Goal: Complete application form

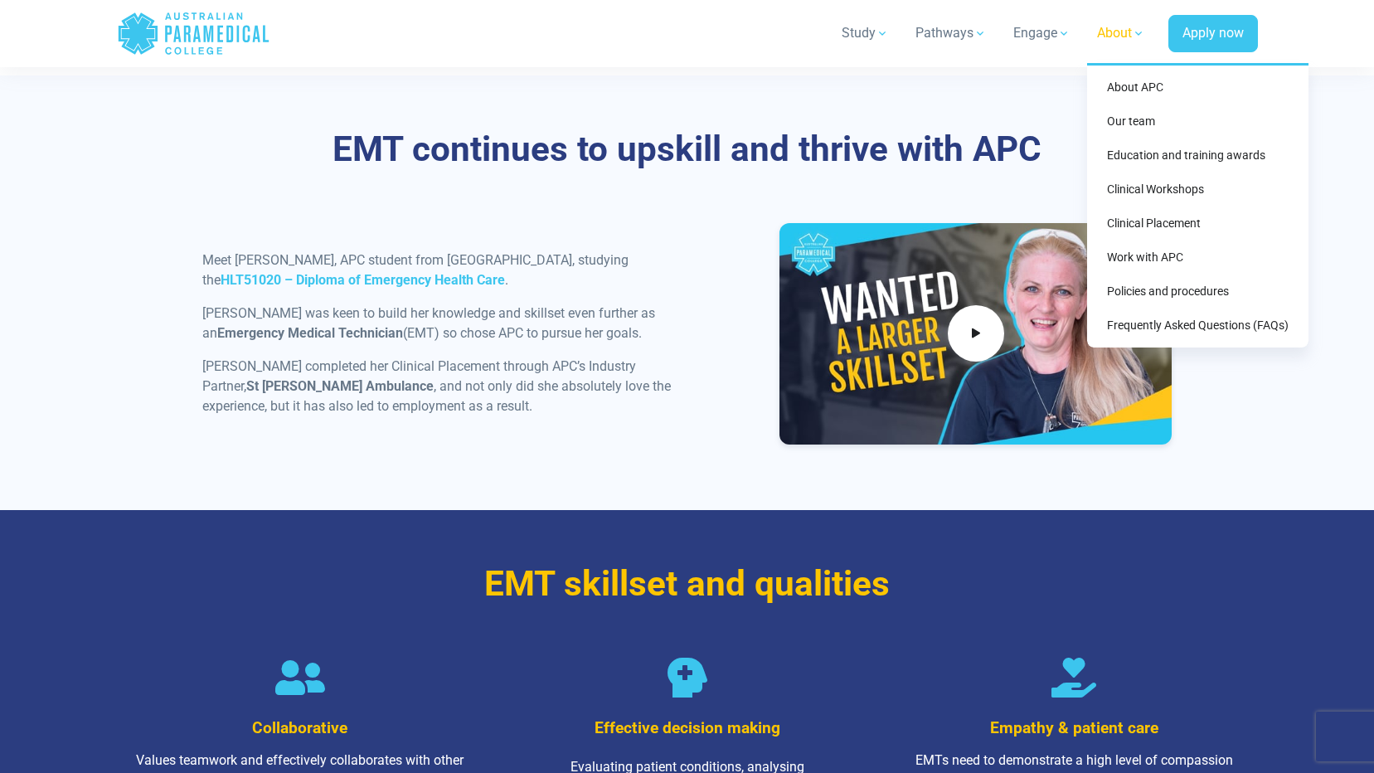
scroll to position [844, 0]
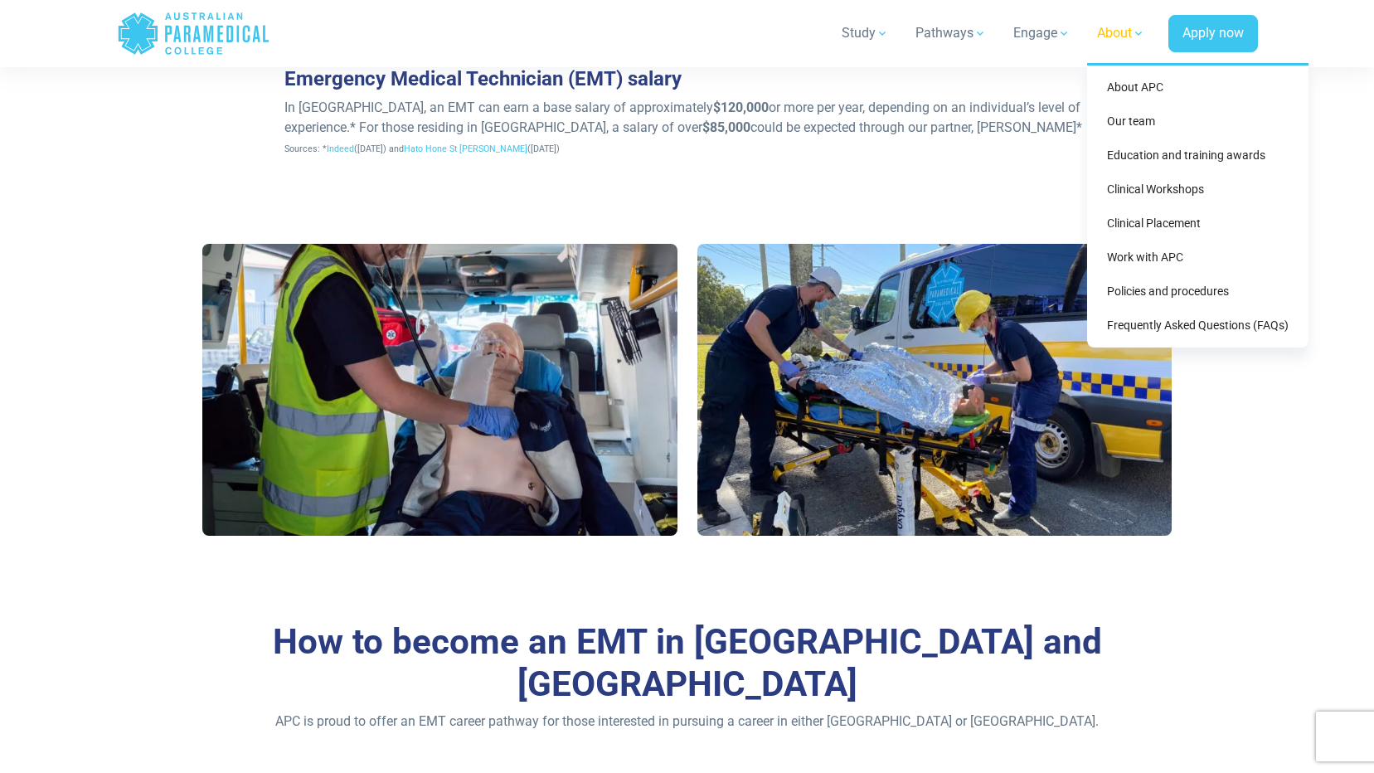
drag, startPoint x: 1130, startPoint y: 19, endPoint x: 1142, endPoint y: 75, distance: 56.9
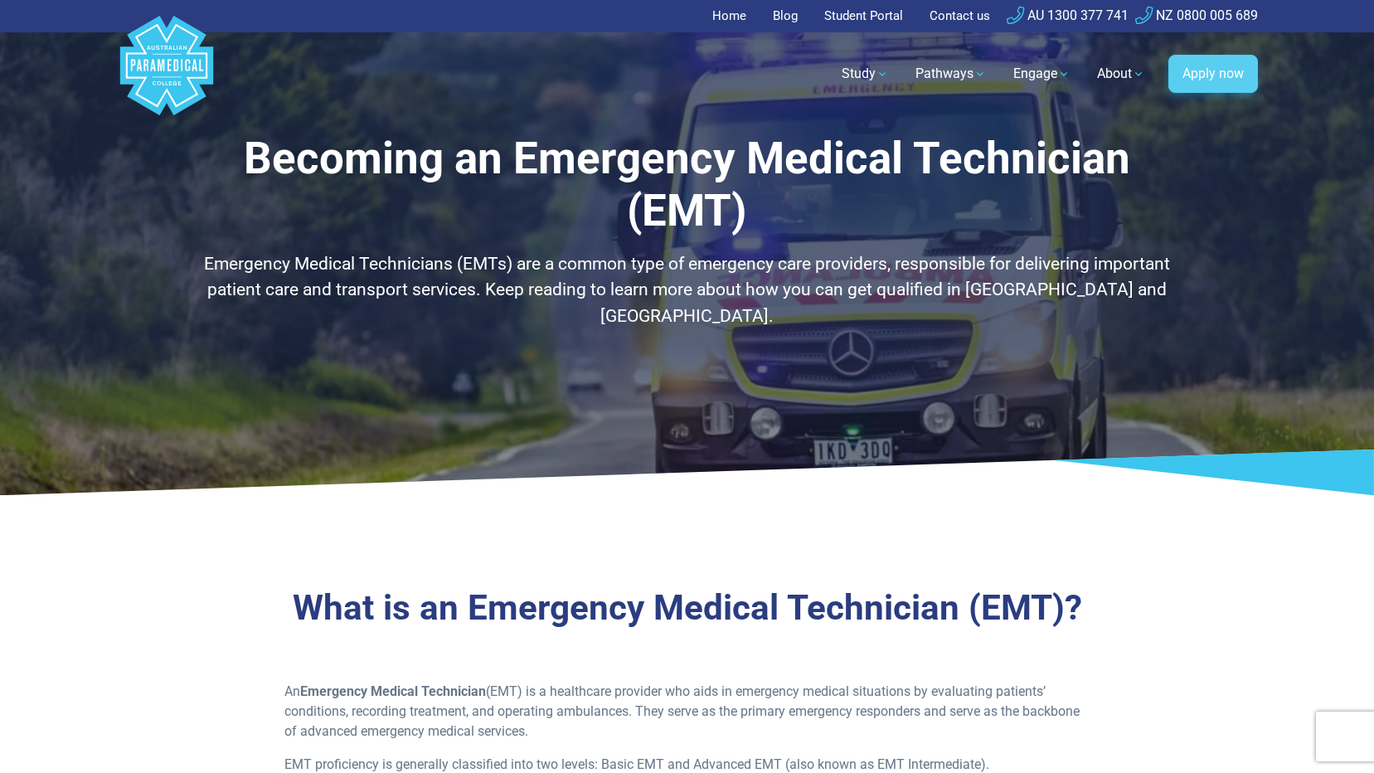
drag, startPoint x: 1204, startPoint y: 76, endPoint x: 1128, endPoint y: 109, distance: 82.9
click at [1203, 78] on link "Apply now" at bounding box center [1214, 74] width 90 height 38
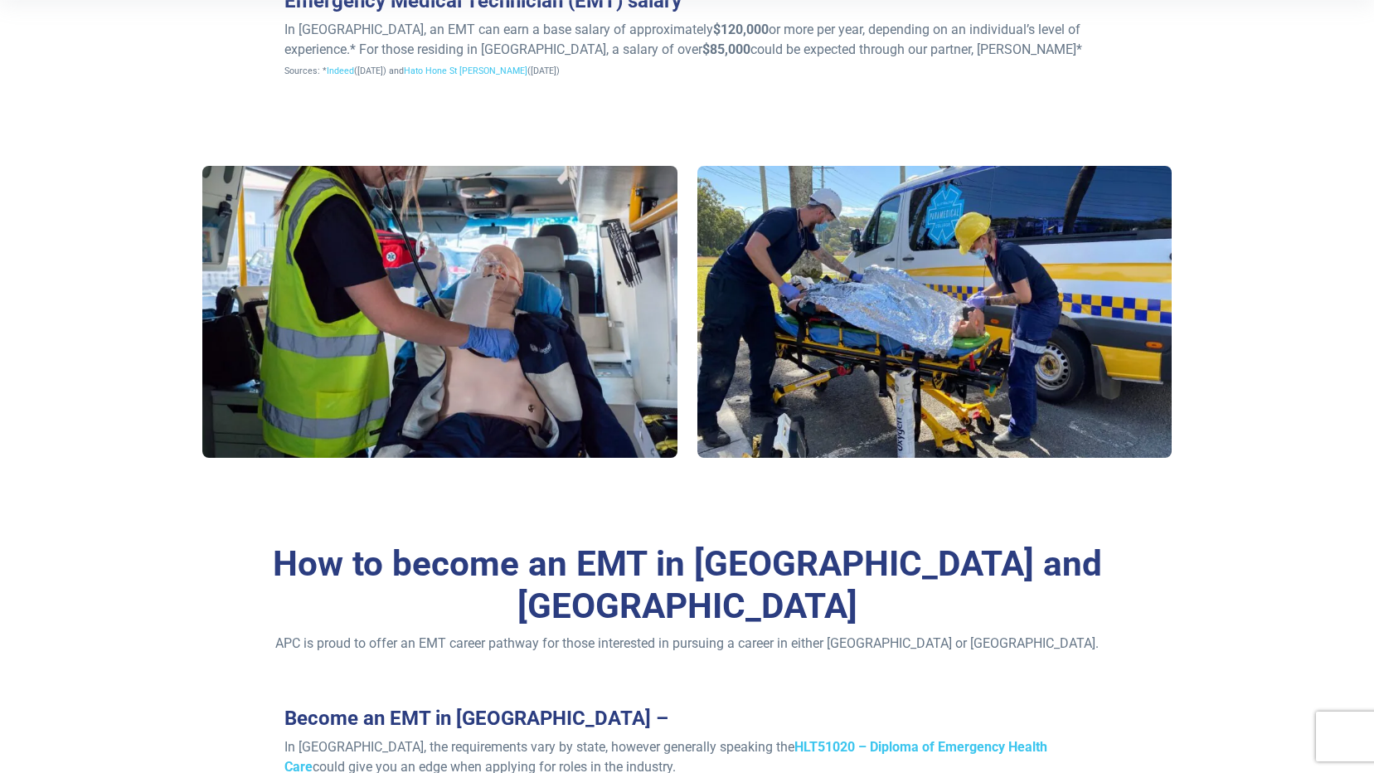
scroll to position [174, 0]
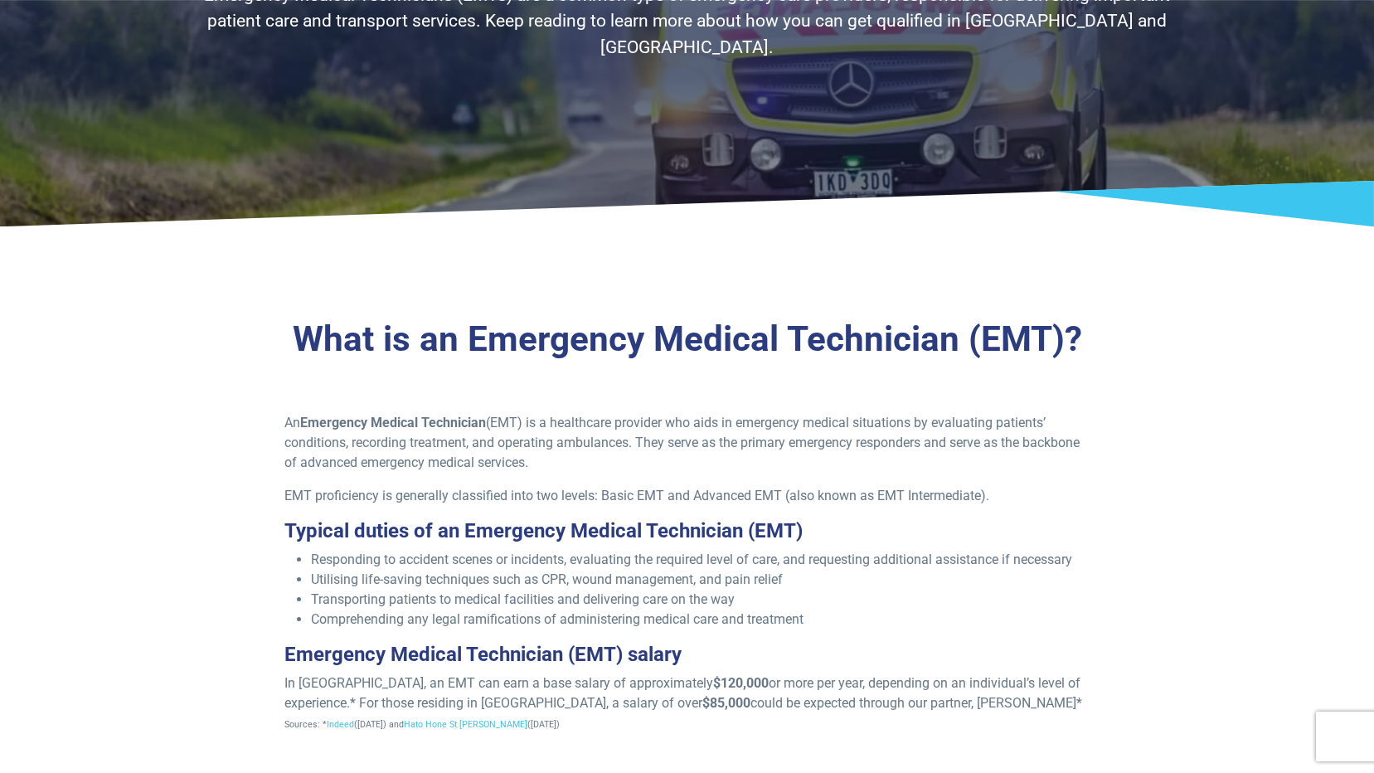
drag, startPoint x: 1031, startPoint y: 149, endPoint x: 836, endPoint y: -61, distance: 287.0
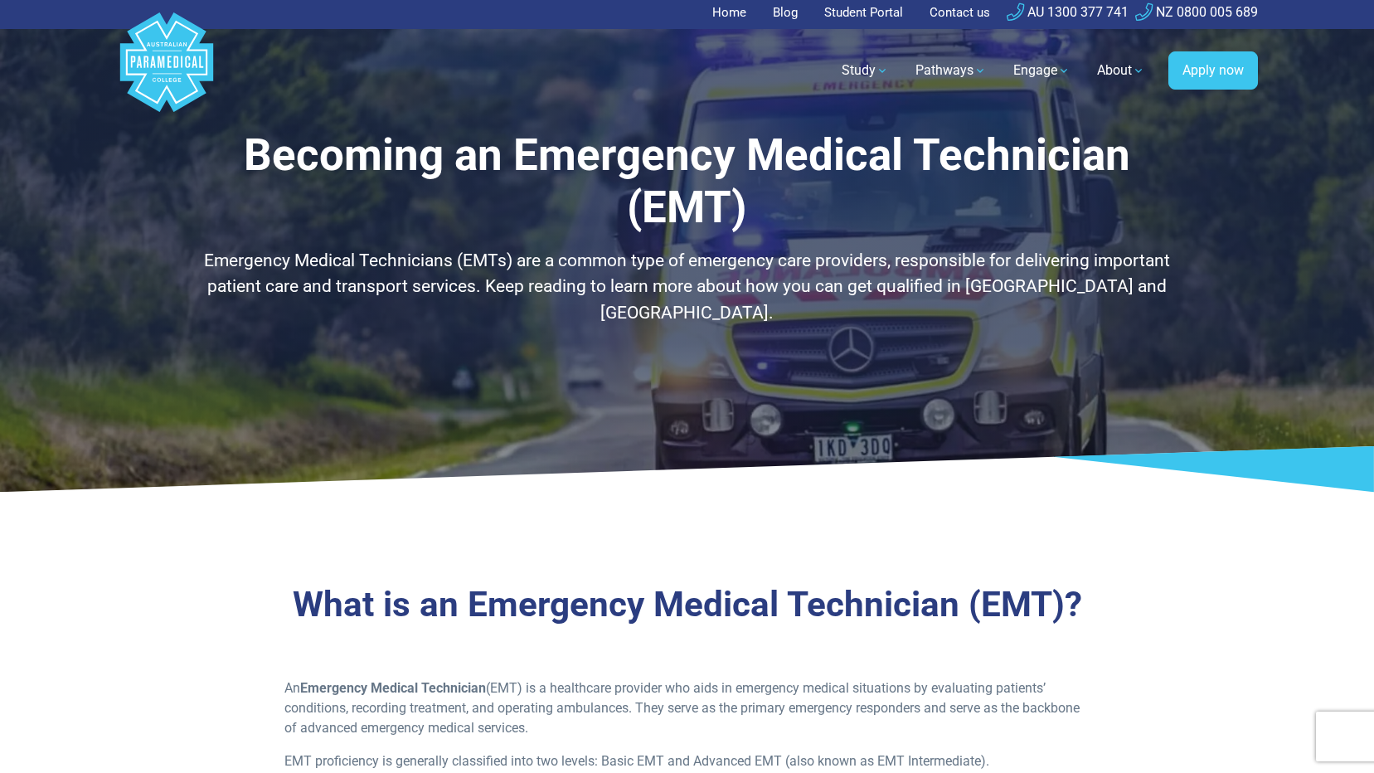
scroll to position [0, 0]
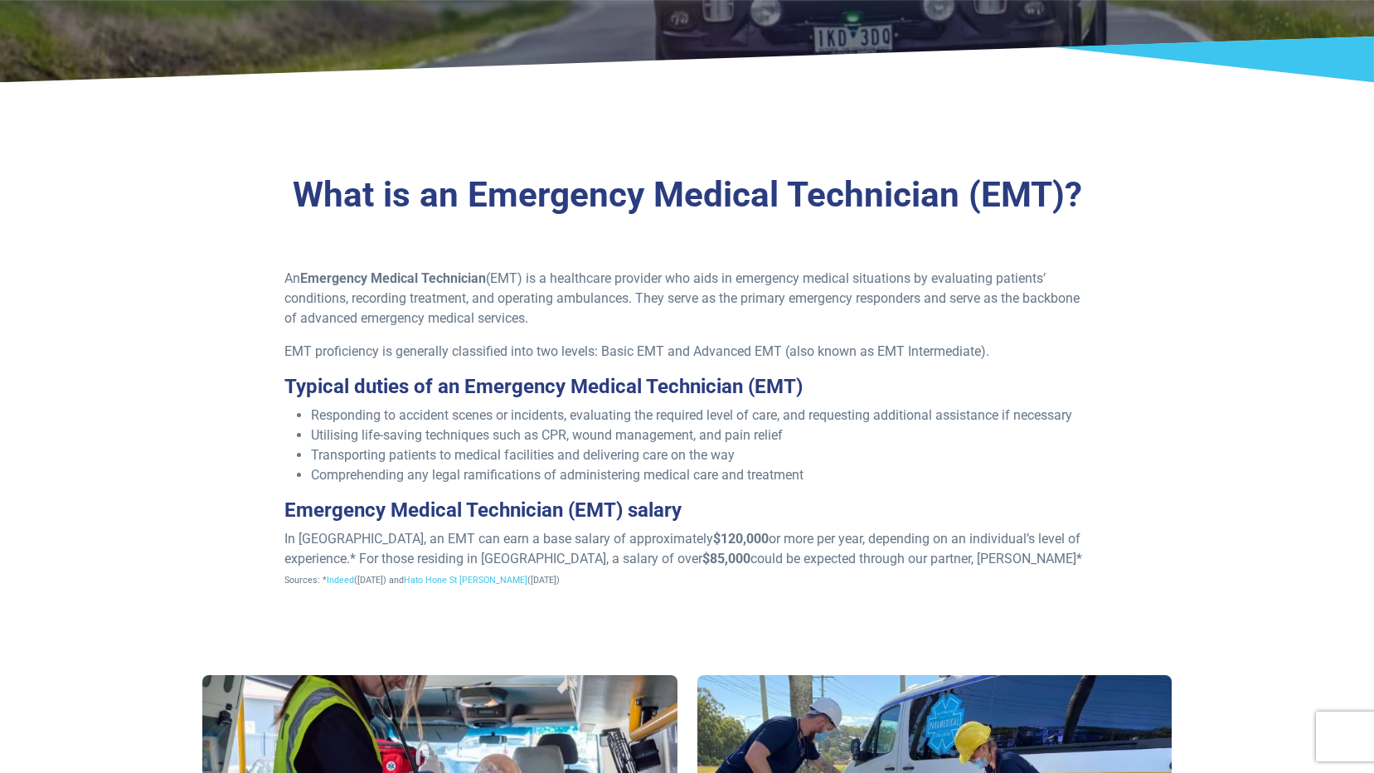
drag, startPoint x: 1062, startPoint y: 314, endPoint x: 983, endPoint y: 421, distance: 132.2
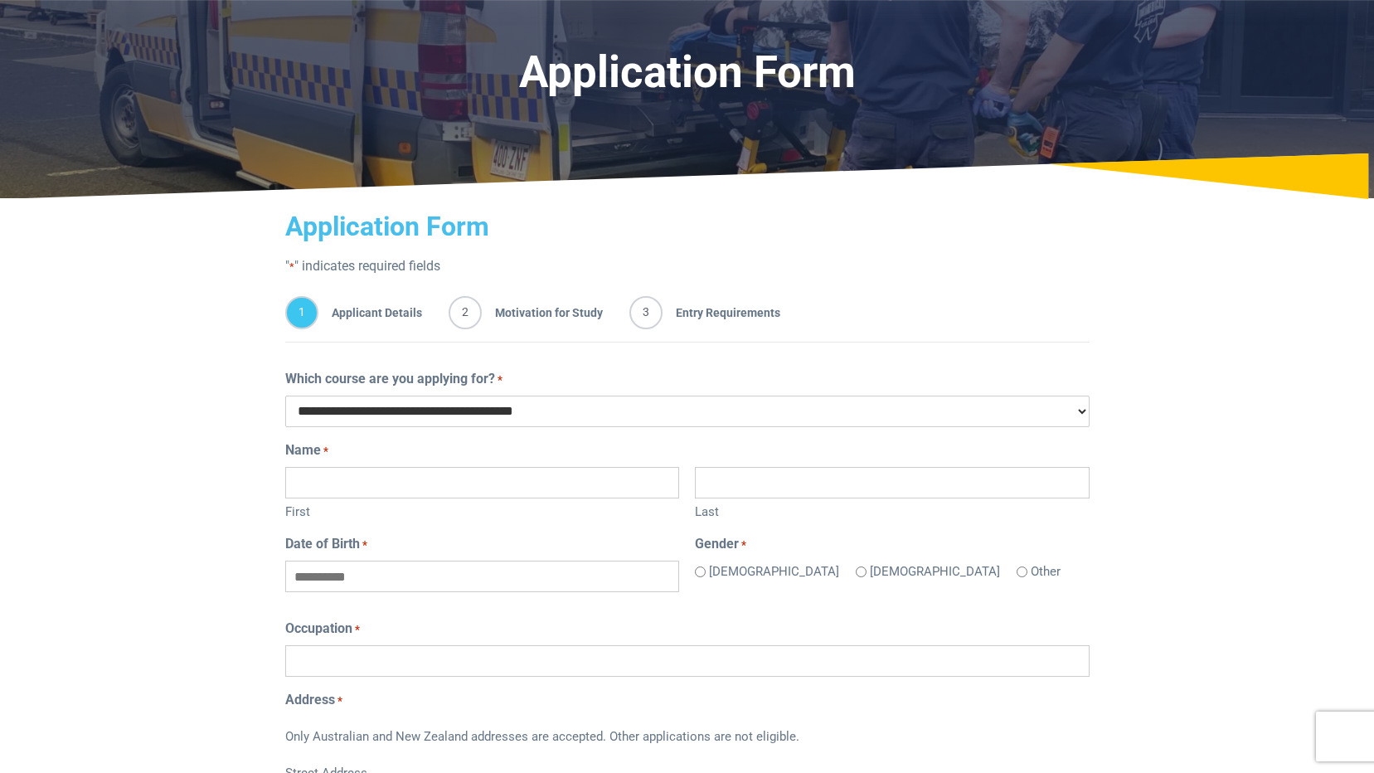
drag, startPoint x: 83, startPoint y: 347, endPoint x: 87, endPoint y: 308, distance: 39.2
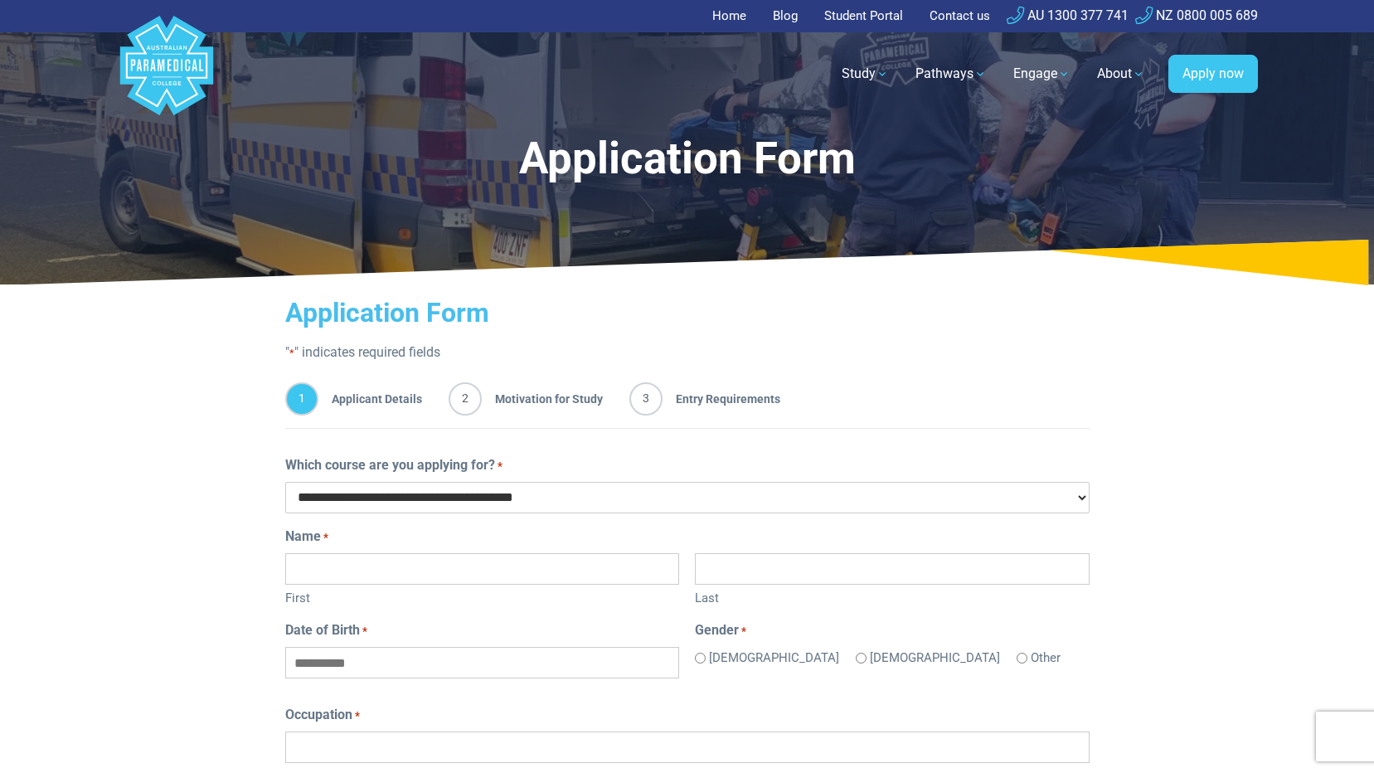
click at [659, 509] on select "**********" at bounding box center [687, 498] width 805 height 32
click at [285, 482] on select "**********" at bounding box center [687, 498] width 805 height 32
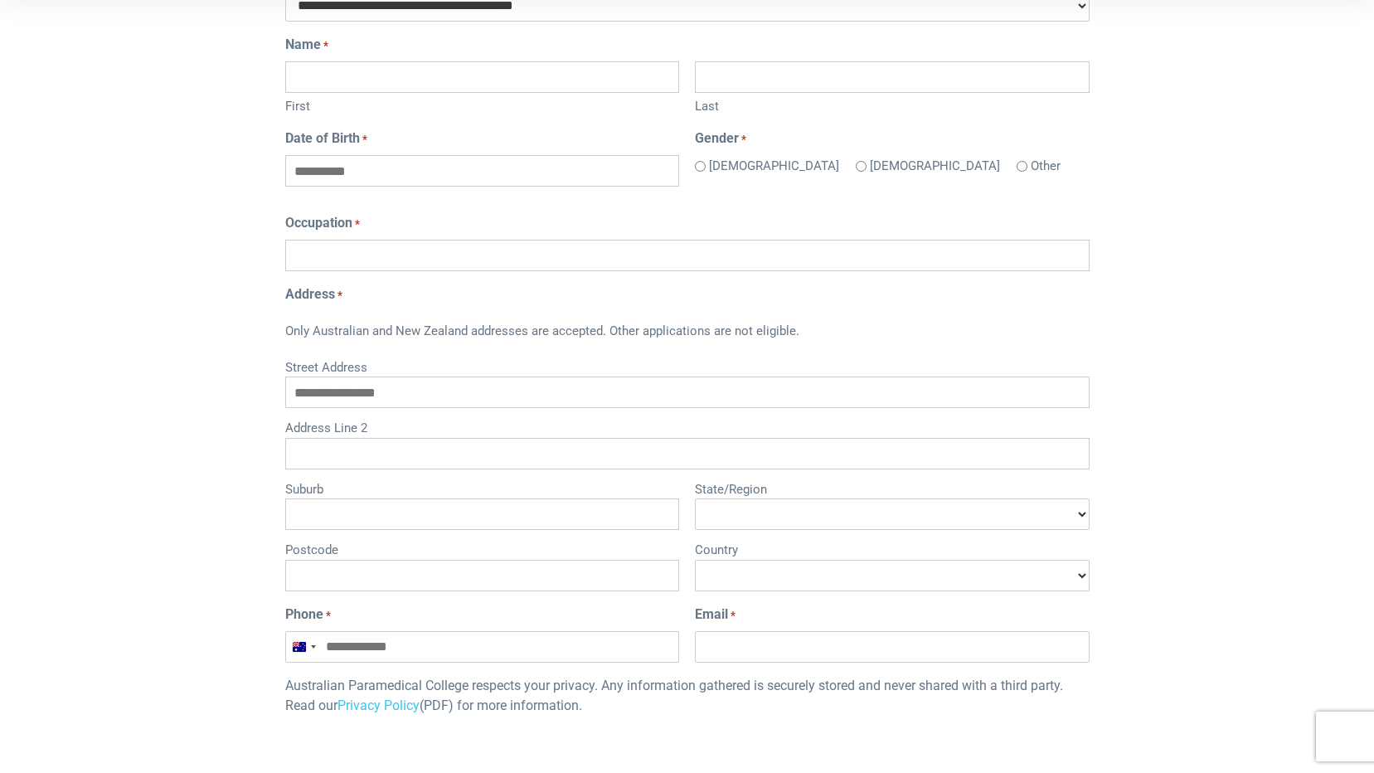
scroll to position [581, 0]
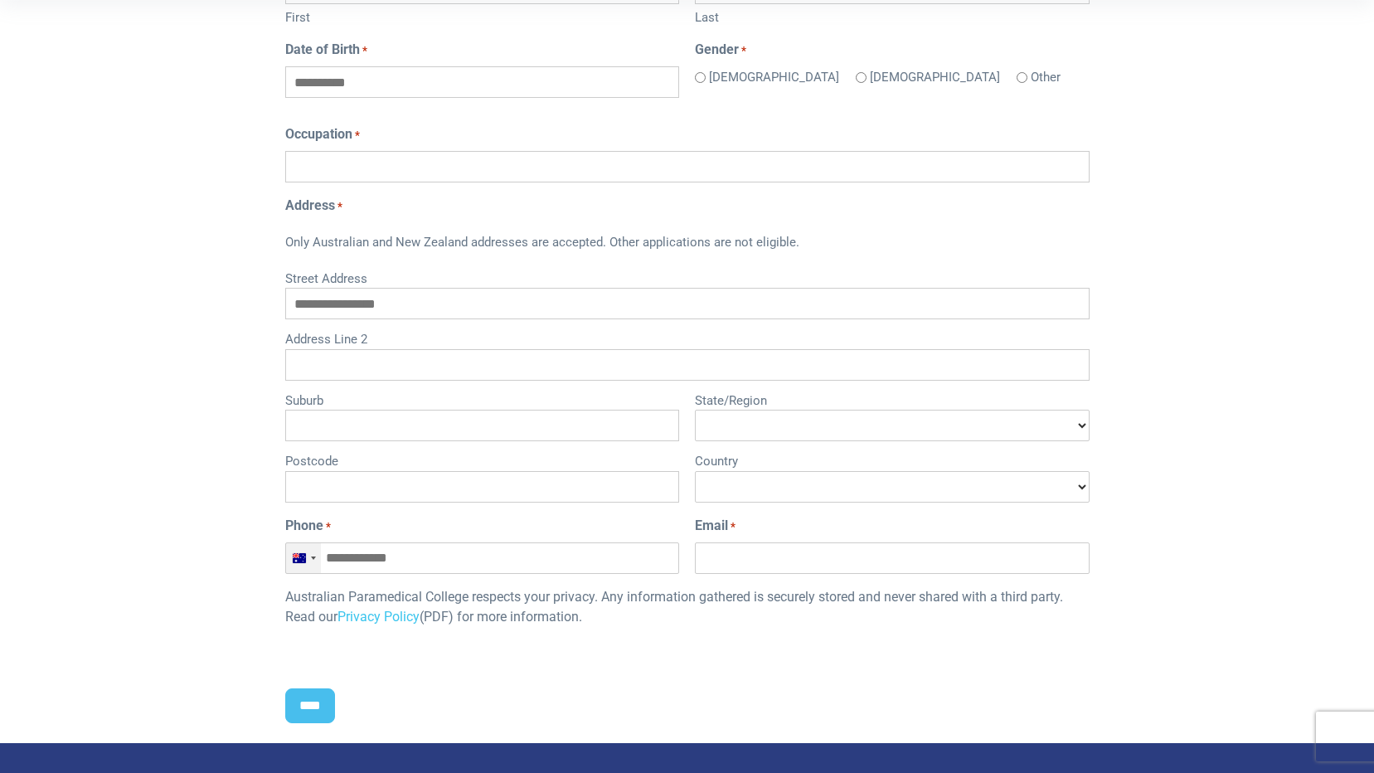
click at [320, 557] on div "Australia +61" at bounding box center [303, 558] width 35 height 30
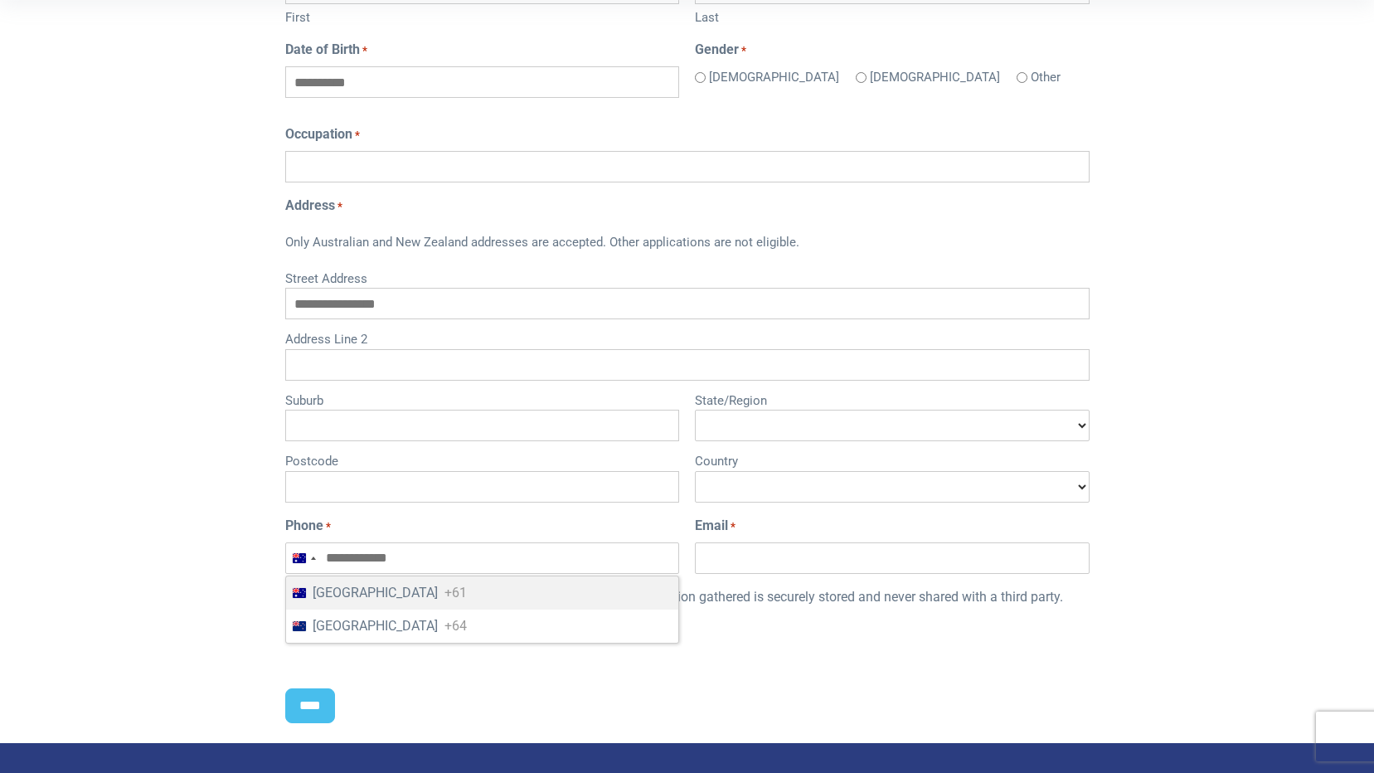
click at [197, 509] on div "Home Blog Student Portal Contact us AU 1300 377 741 NZ 0800 005 689 .logo-block…" at bounding box center [687, 436] width 1374 height 2035
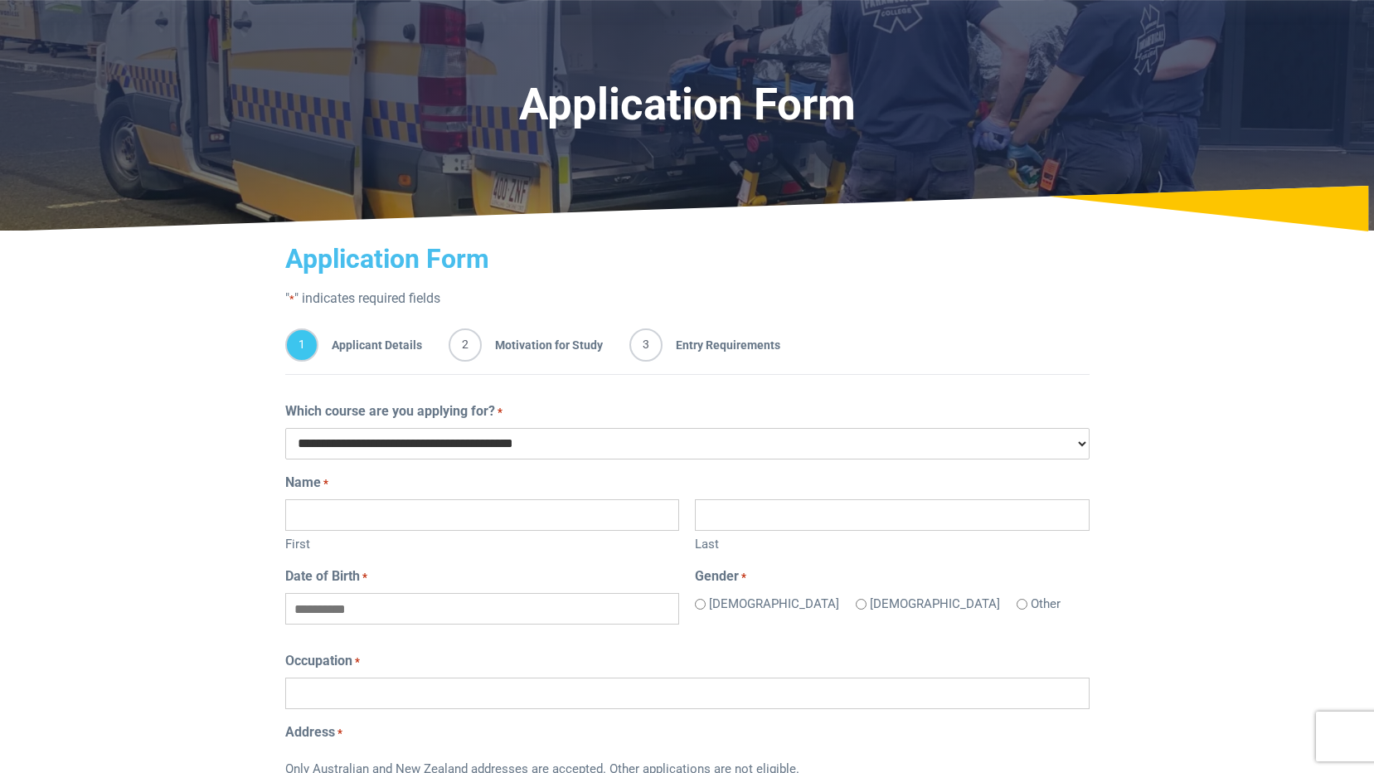
scroll to position [0, 0]
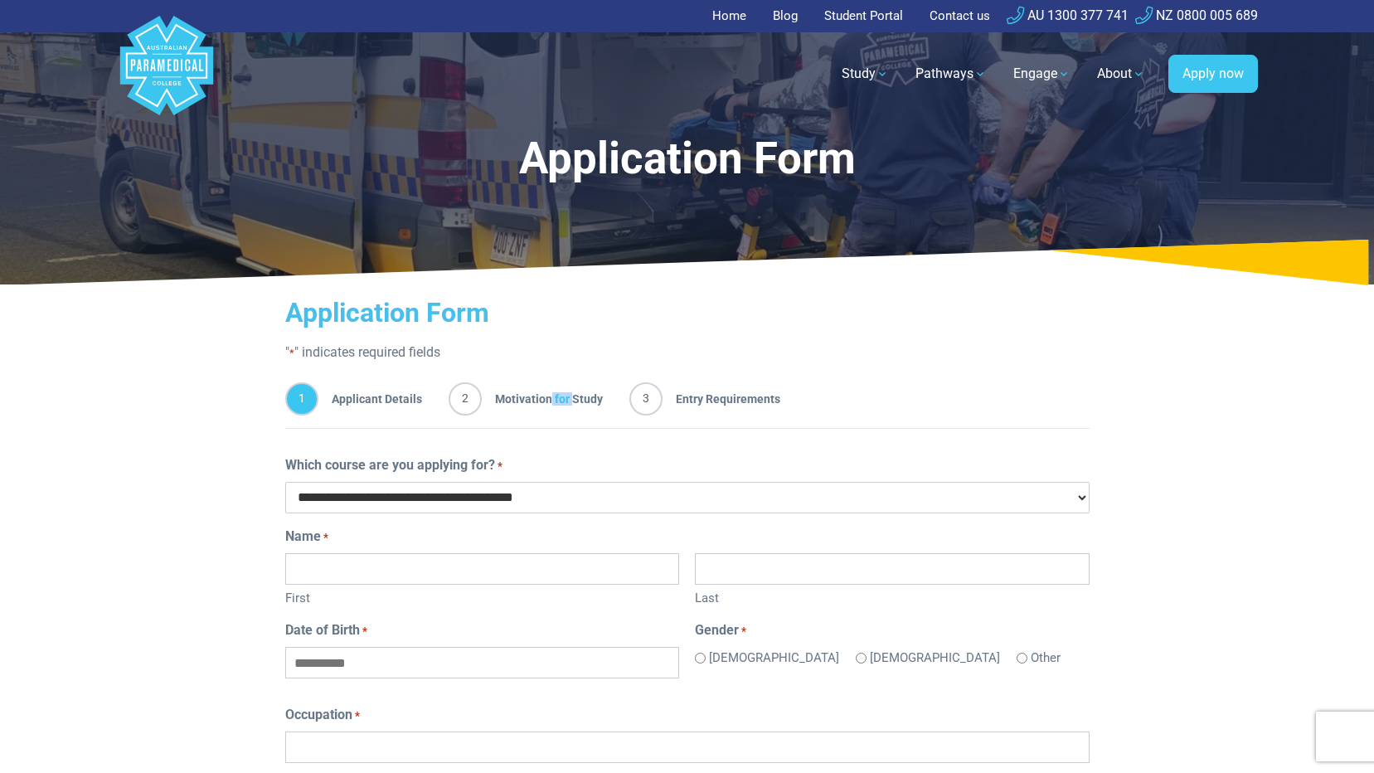
drag, startPoint x: 572, startPoint y: 391, endPoint x: 548, endPoint y: 398, distance: 25.2
click at [548, 398] on span "Motivation for Study" at bounding box center [542, 398] width 121 height 33
click at [467, 396] on span "2" at bounding box center [465, 398] width 33 height 33
drag, startPoint x: 1108, startPoint y: 211, endPoint x: 1071, endPoint y: 189, distance: 43.5
